Goal: Use online tool/utility: Utilize a website feature to perform a specific function

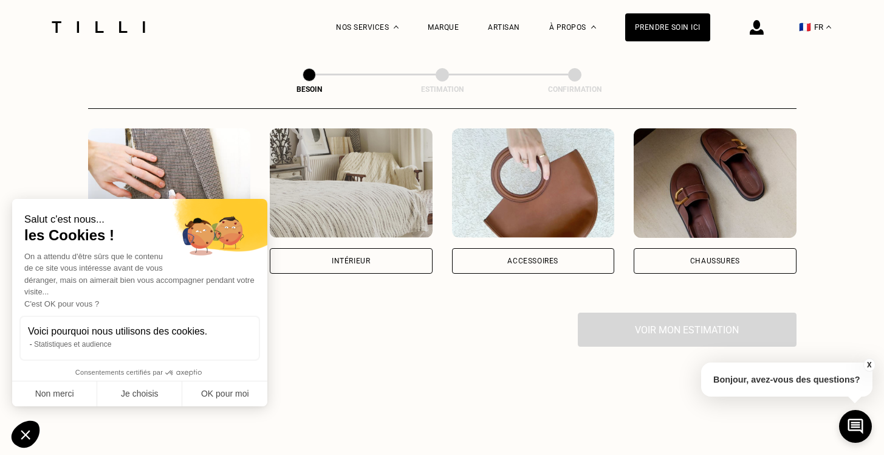
scroll to position [222, 0]
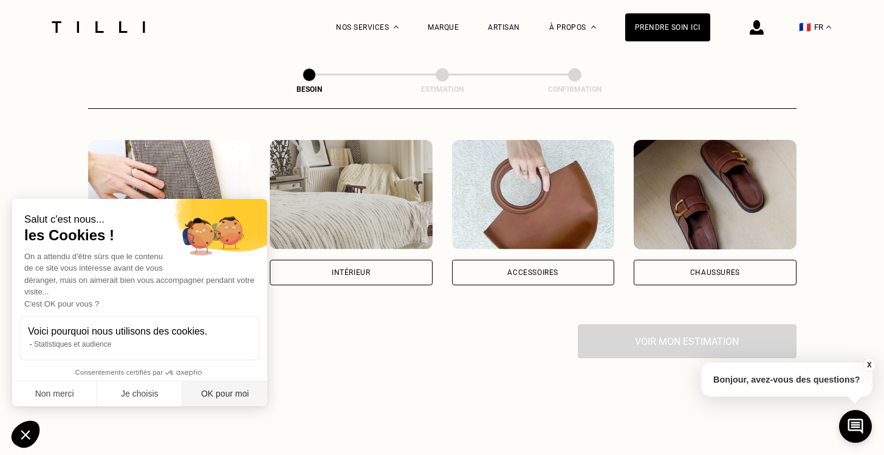
click at [240, 390] on button "OK pour moi" at bounding box center [224, 394] width 85 height 26
checkbox input "true"
click at [340, 269] on div "Intérieur" at bounding box center [351, 272] width 38 height 7
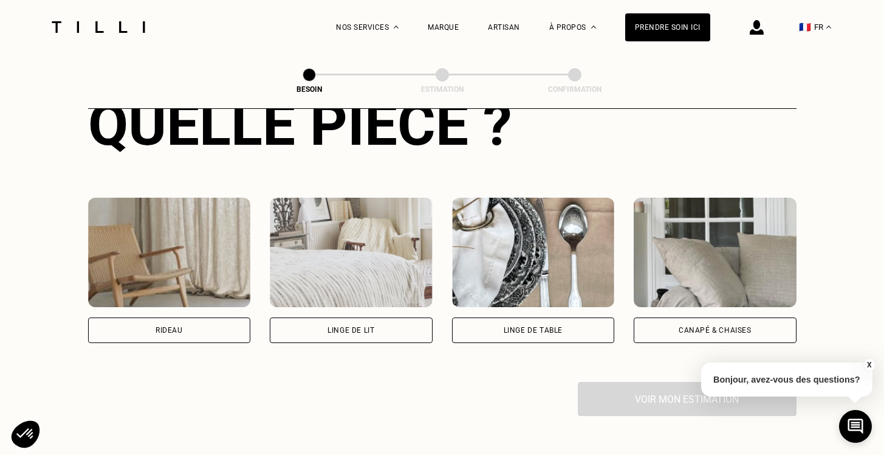
scroll to position [497, 0]
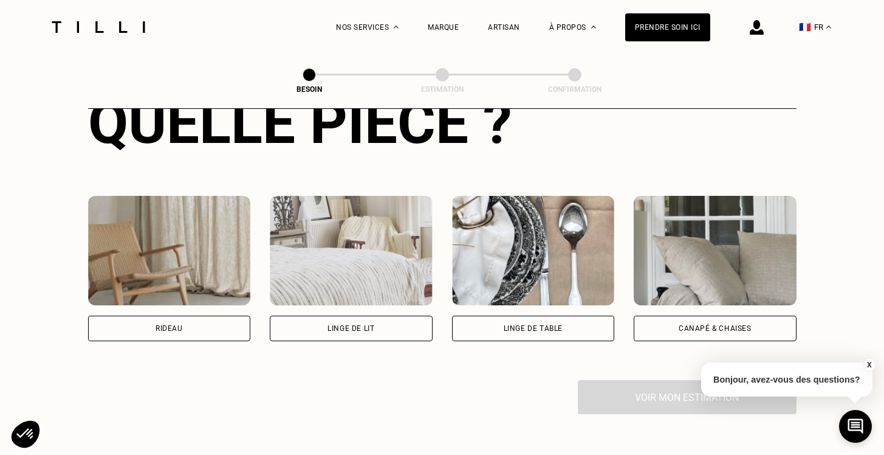
click at [199, 324] on div "Rideau" at bounding box center [169, 328] width 163 height 26
select select "FR"
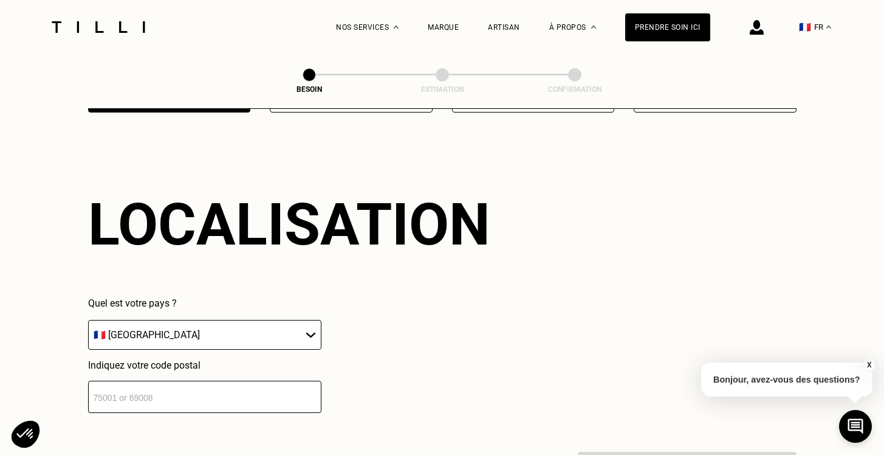
scroll to position [727, 0]
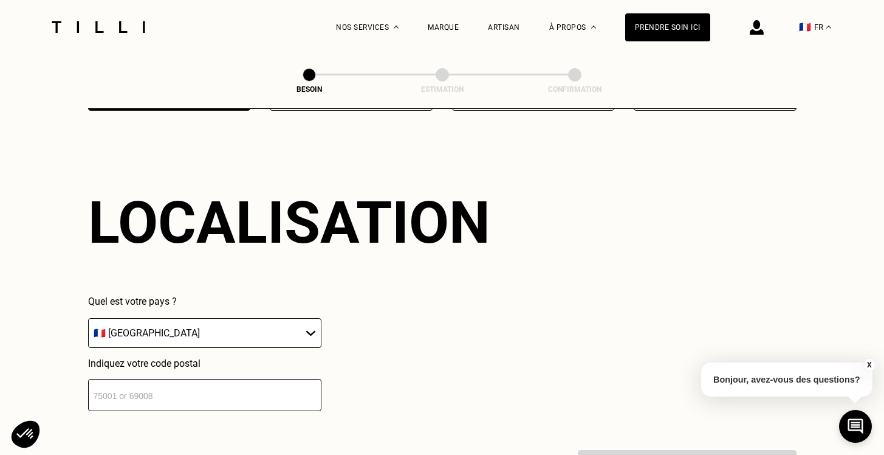
click at [278, 396] on div "Localisation Quel est votre pays ? 🇩🇪 [GEOGRAPHIC_DATA] 🇦🇹 [GEOGRAPHIC_DATA] 🇧🇪…" at bounding box center [442, 300] width 709 height 300
click at [283, 389] on input "number" at bounding box center [204, 395] width 233 height 32
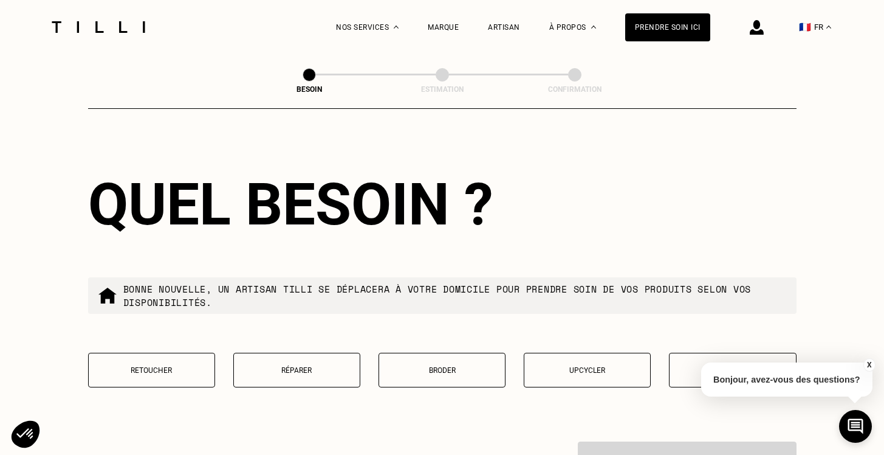
scroll to position [1080, 0]
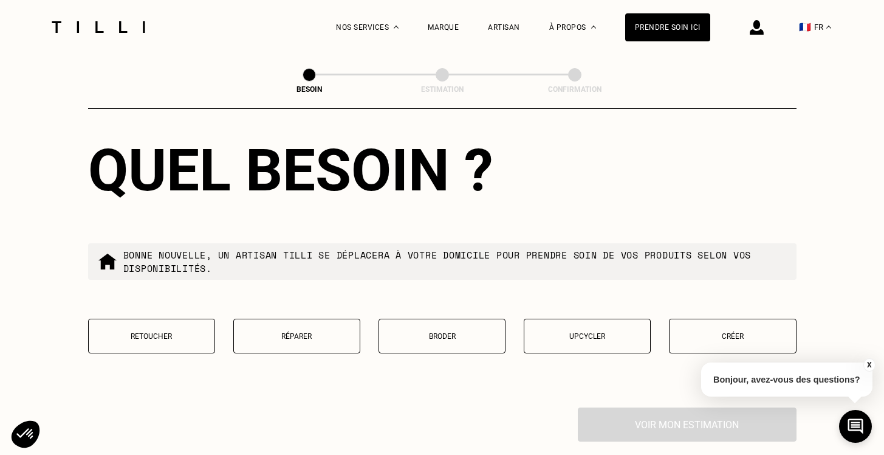
type input "92100"
click at [178, 332] on p "Retoucher" at bounding box center [152, 336] width 114 height 9
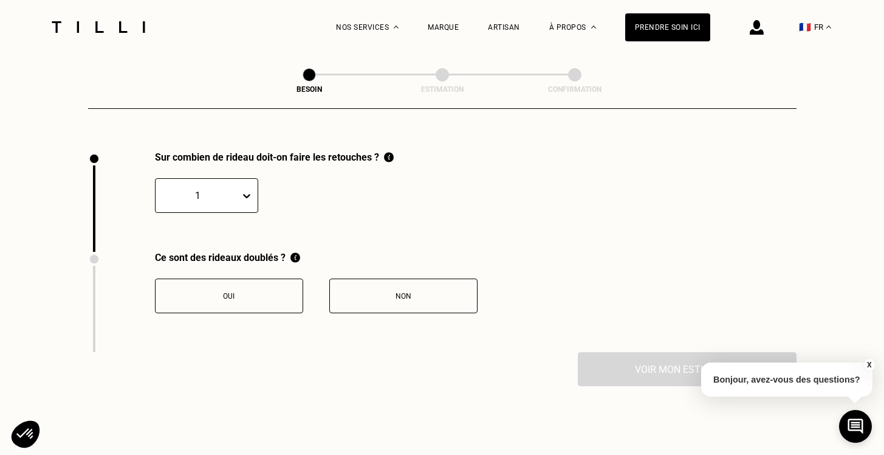
scroll to position [1351, 0]
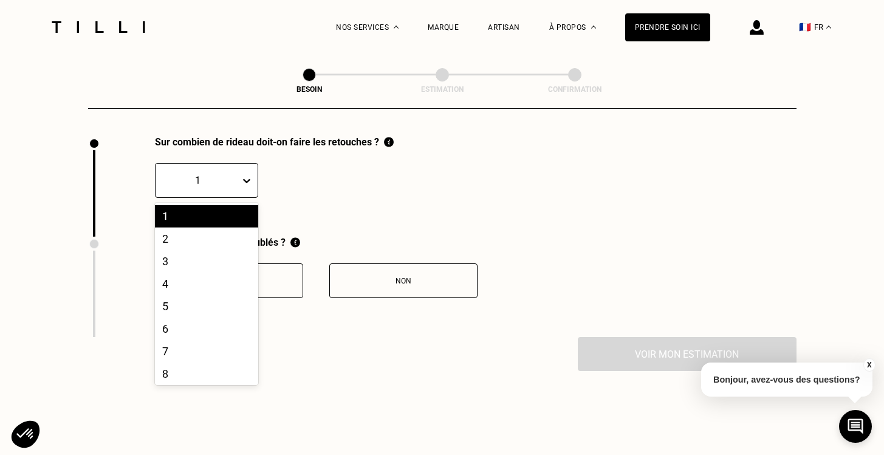
click at [244, 179] on icon at bounding box center [246, 181] width 7 height 4
click at [212, 227] on div "2" at bounding box center [206, 238] width 103 height 22
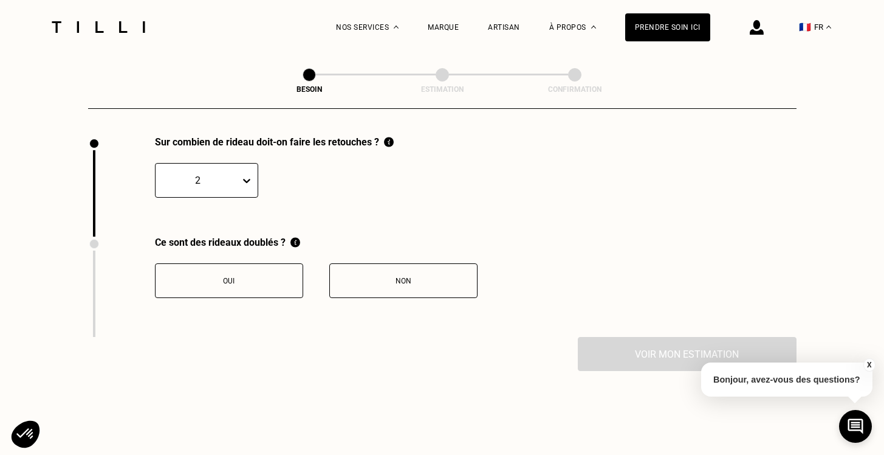
click at [393, 263] on button "Non" at bounding box center [403, 280] width 148 height 35
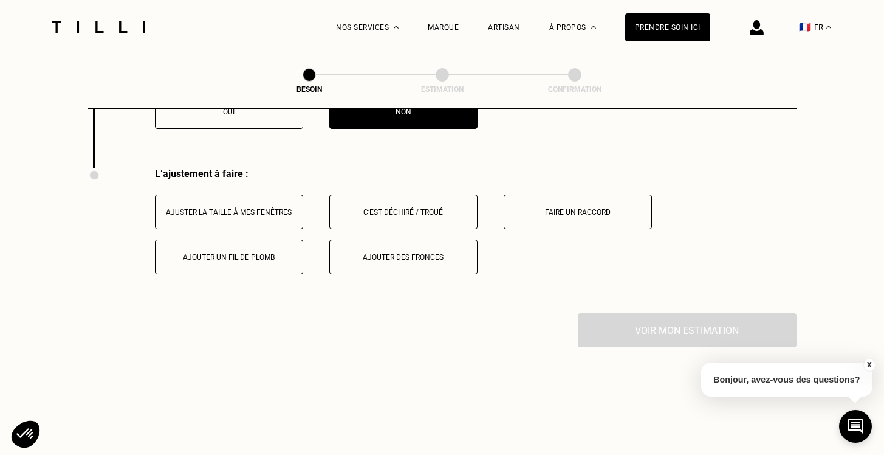
scroll to position [1538, 0]
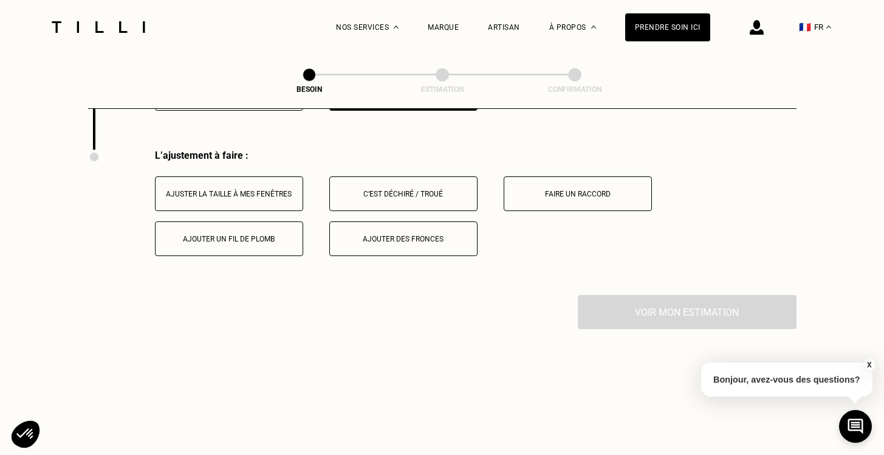
click at [244, 190] on div "Ajuster la taille à mes fenêtres" at bounding box center [229, 194] width 135 height 9
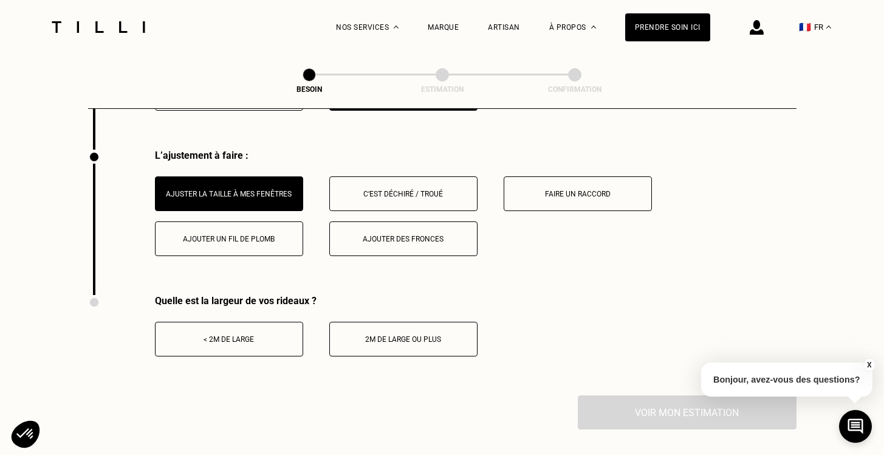
scroll to position [1555, 0]
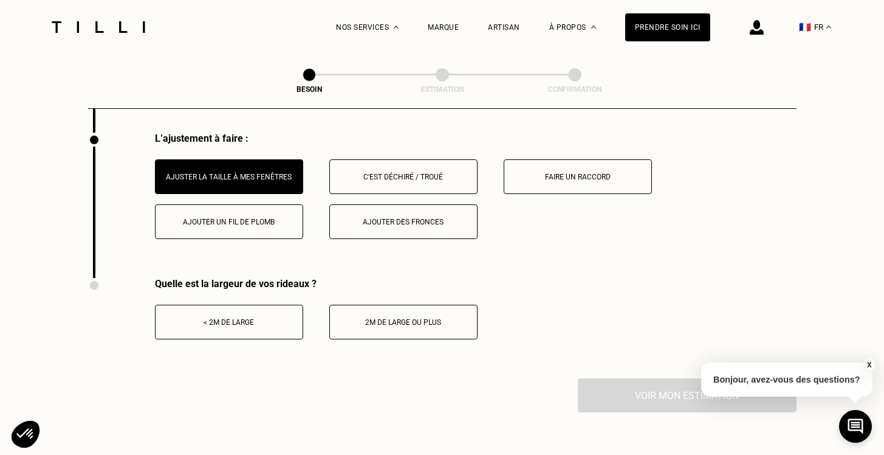
click at [252, 314] on button "< 2m de large" at bounding box center [229, 322] width 148 height 35
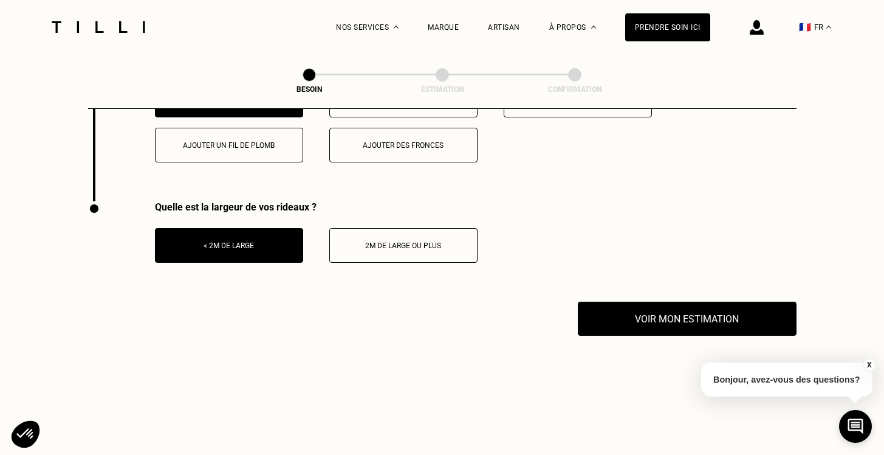
scroll to position [1660, 0]
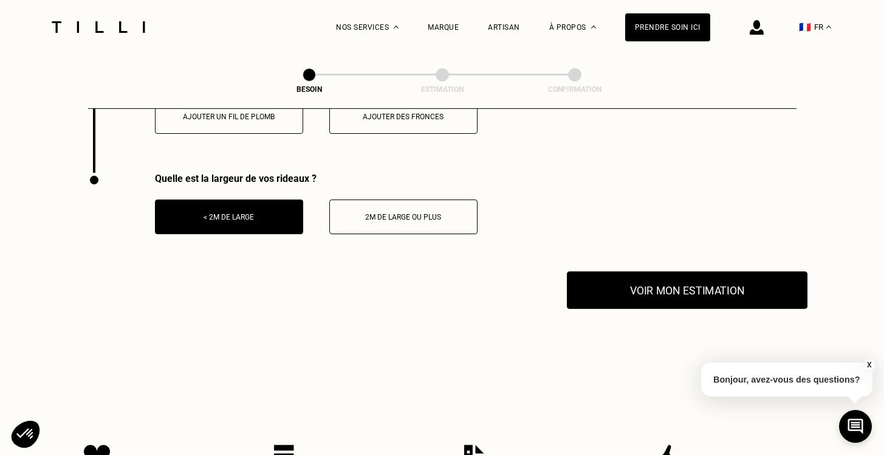
click at [646, 273] on button "Voir mon estimation" at bounding box center [687, 290] width 241 height 38
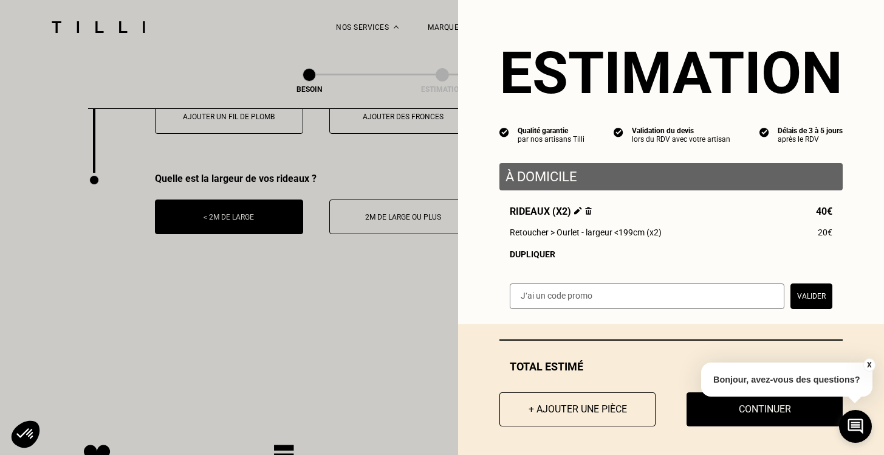
scroll to position [2, 0]
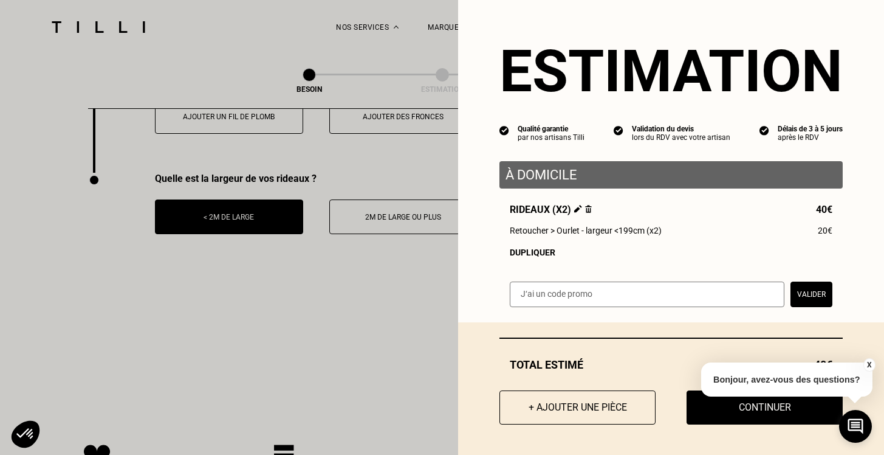
click at [866, 366] on button "X" at bounding box center [869, 364] width 12 height 13
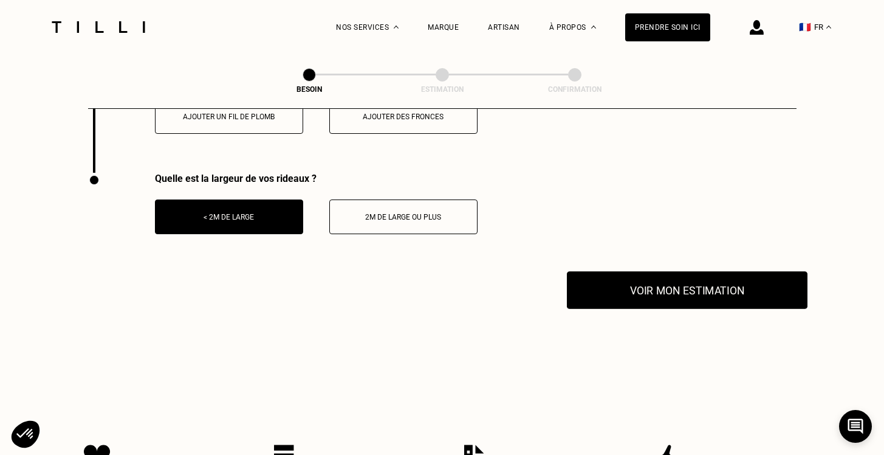
click at [660, 277] on button "Voir mon estimation" at bounding box center [687, 290] width 241 height 38
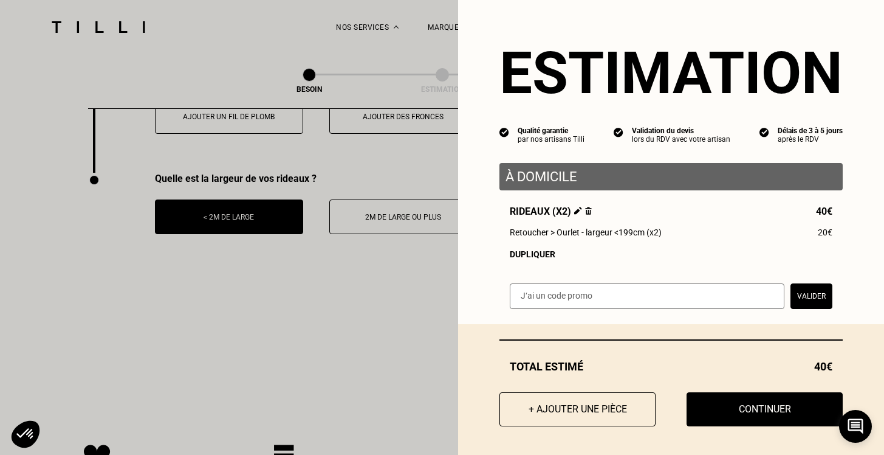
scroll to position [1652, 0]
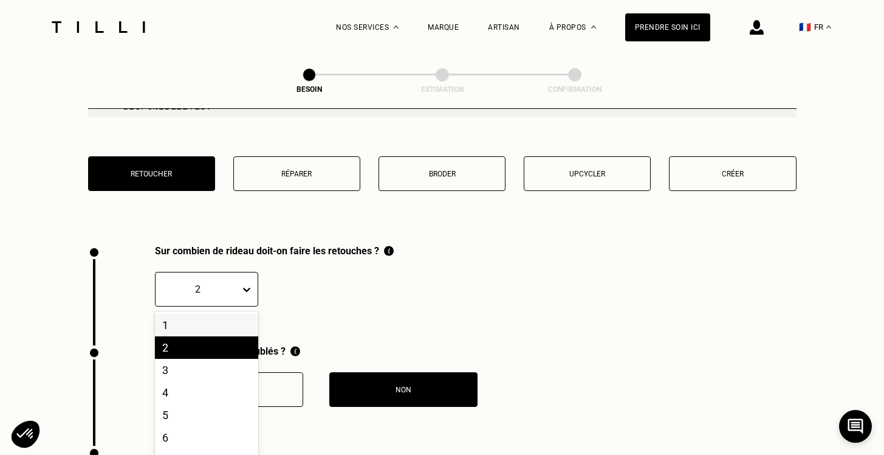
click at [228, 306] on div "1, 1 of 20. 20 results available. Use Up and Down to choose options, press Ente…" at bounding box center [206, 289] width 103 height 35
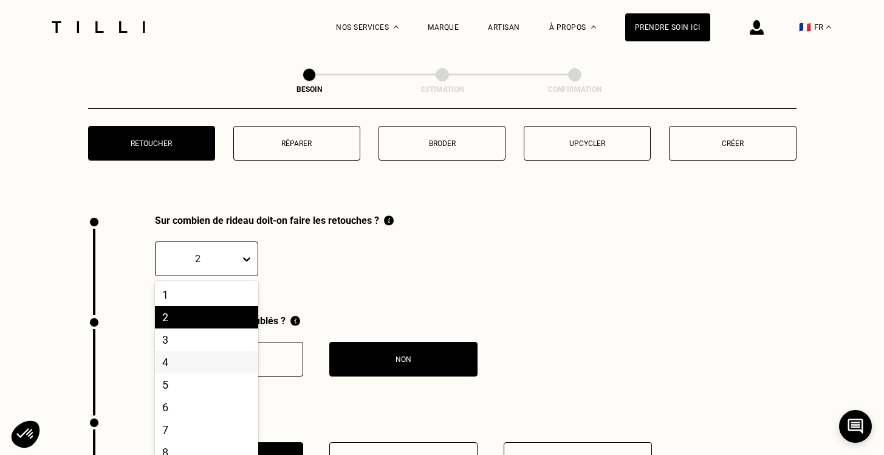
click at [203, 351] on div "4" at bounding box center [206, 362] width 103 height 22
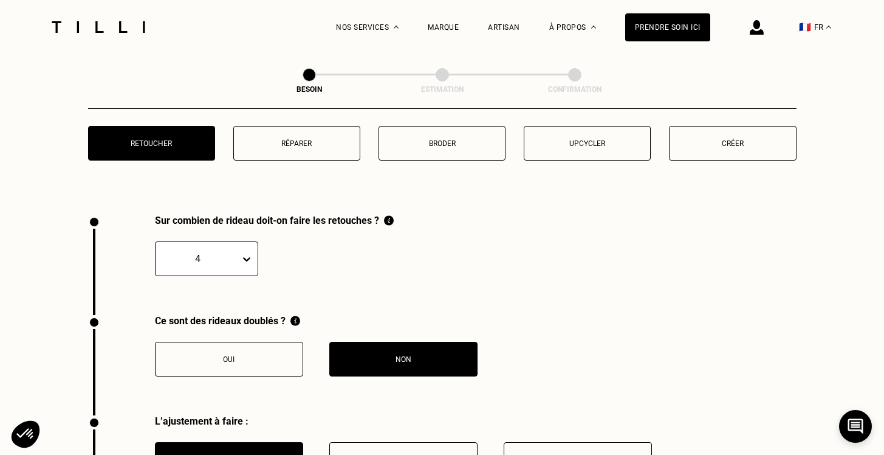
click at [559, 300] on div "Sur combien de rideau doit-on faire les retouches ? 4" at bounding box center [442, 265] width 709 height 100
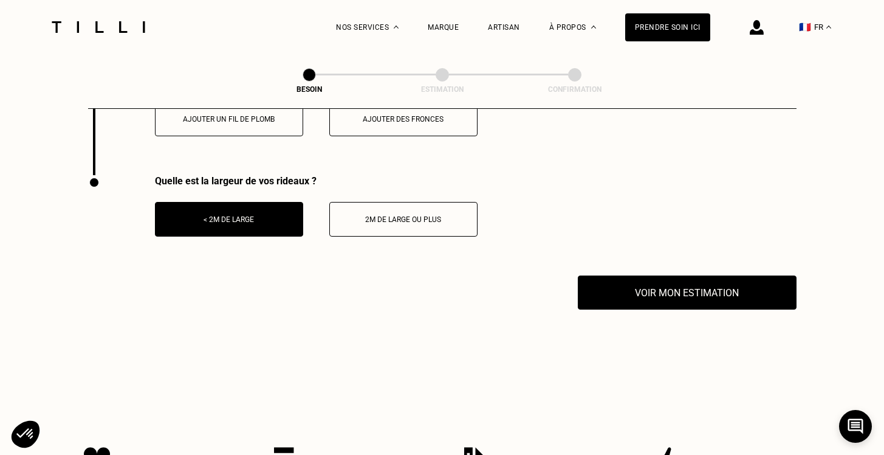
scroll to position [1673, 0]
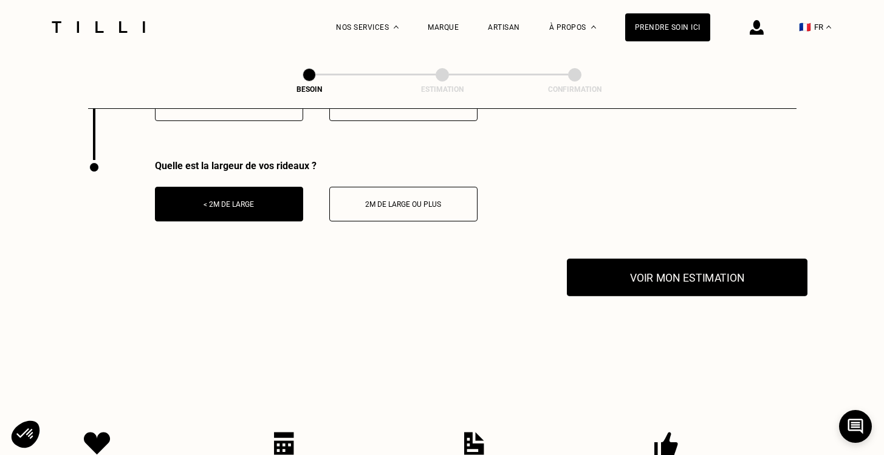
click at [638, 258] on button "Voir mon estimation" at bounding box center [687, 277] width 241 height 38
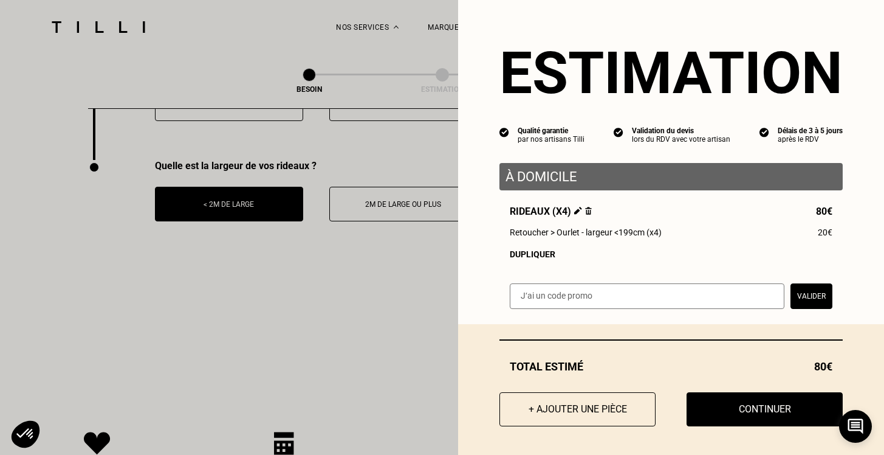
scroll to position [2, 0]
